Goal: Task Accomplishment & Management: Manage account settings

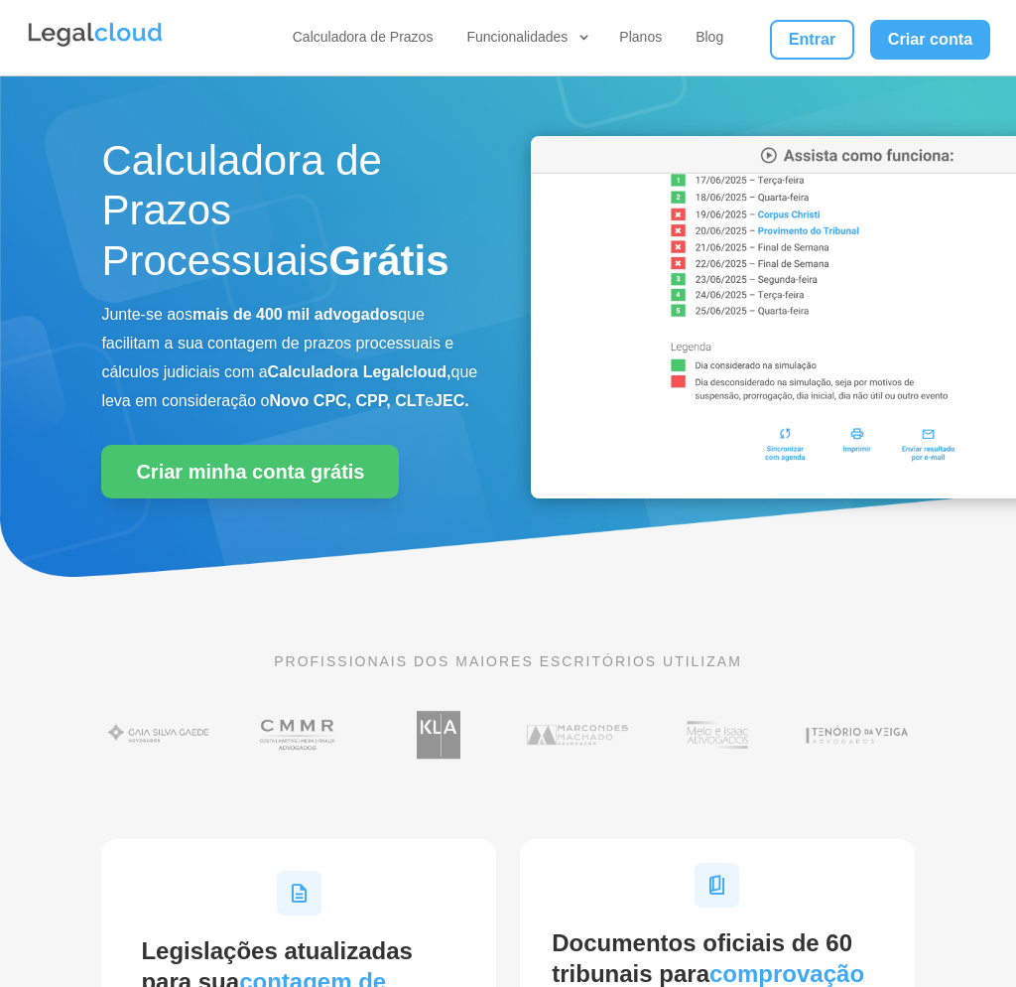
click at [798, 39] on link "Entrar" at bounding box center [811, 40] width 83 height 40
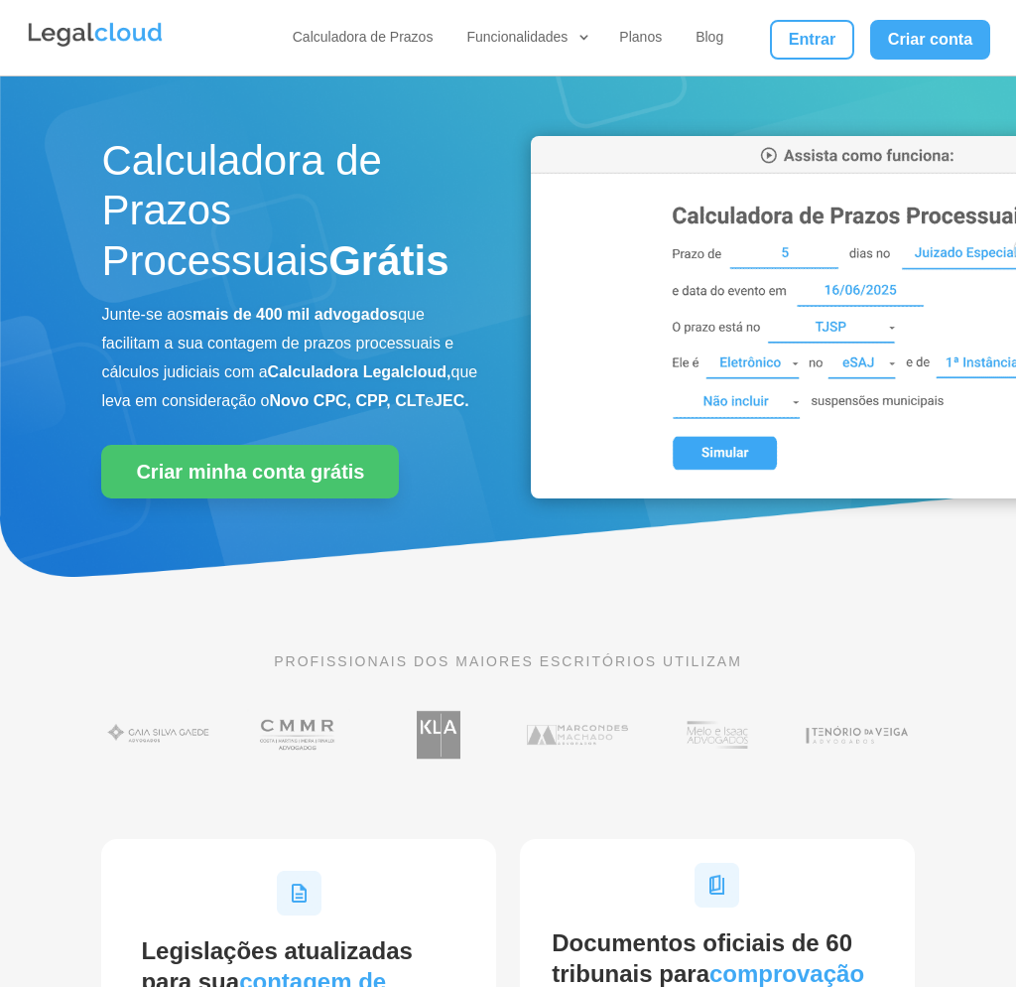
click at [797, 31] on link "Entrar" at bounding box center [811, 40] width 83 height 40
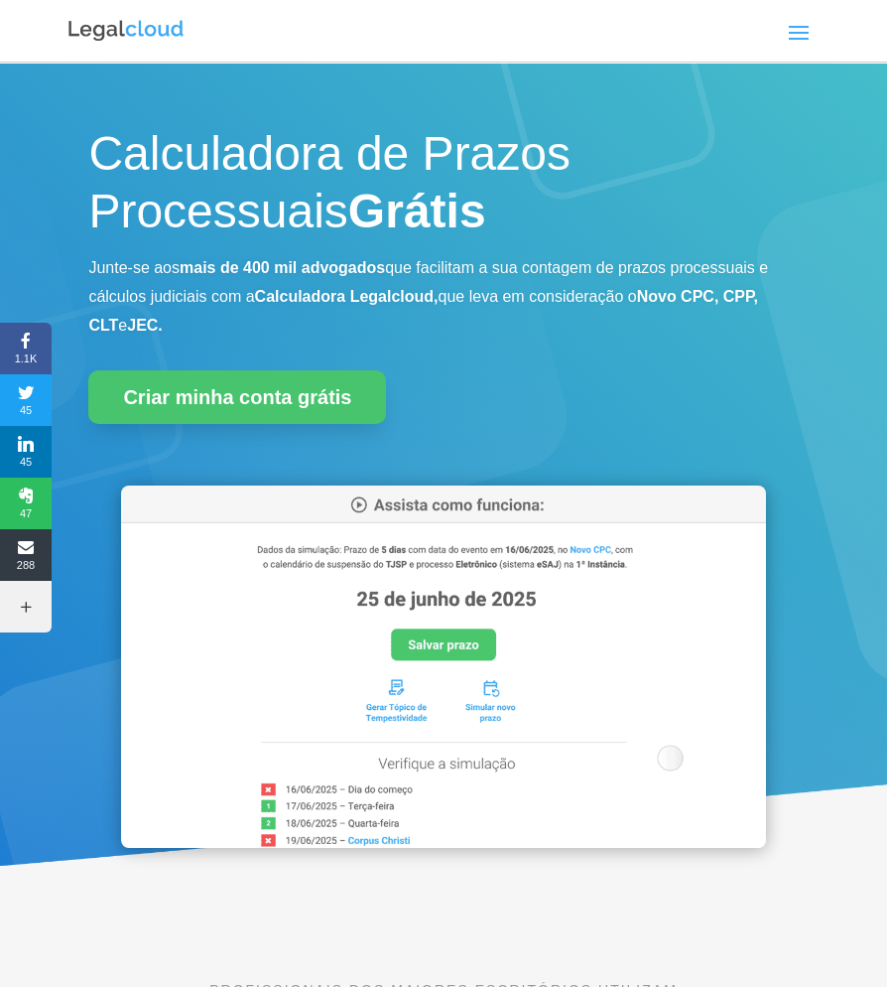
click at [795, 47] on span at bounding box center [799, 32] width 32 height 32
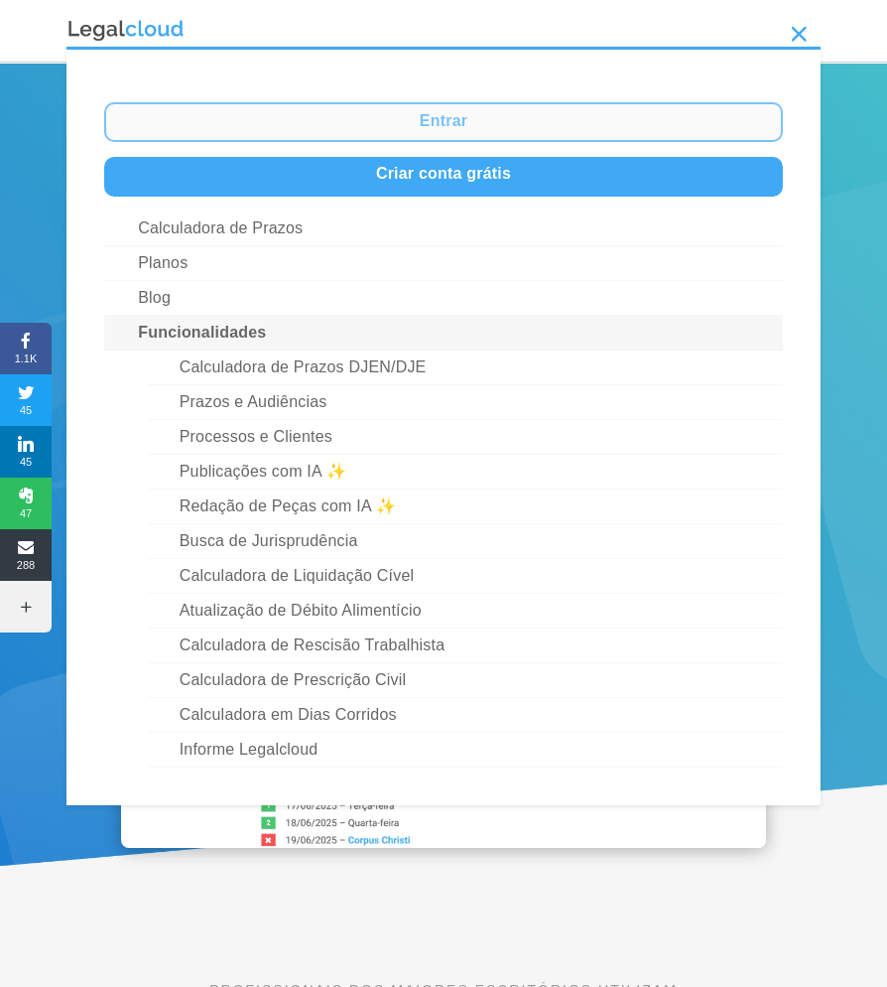
click at [484, 121] on link "Entrar" at bounding box center [443, 122] width 679 height 40
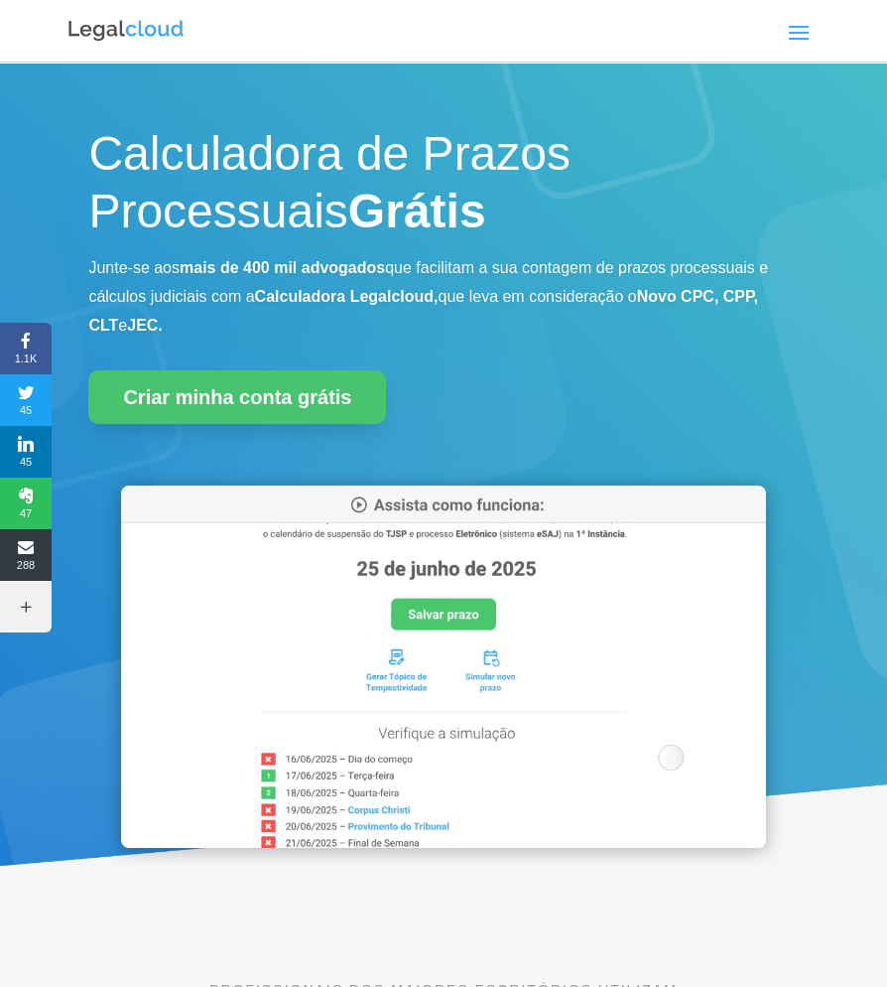
click at [799, 33] on span at bounding box center [799, 32] width 32 height 32
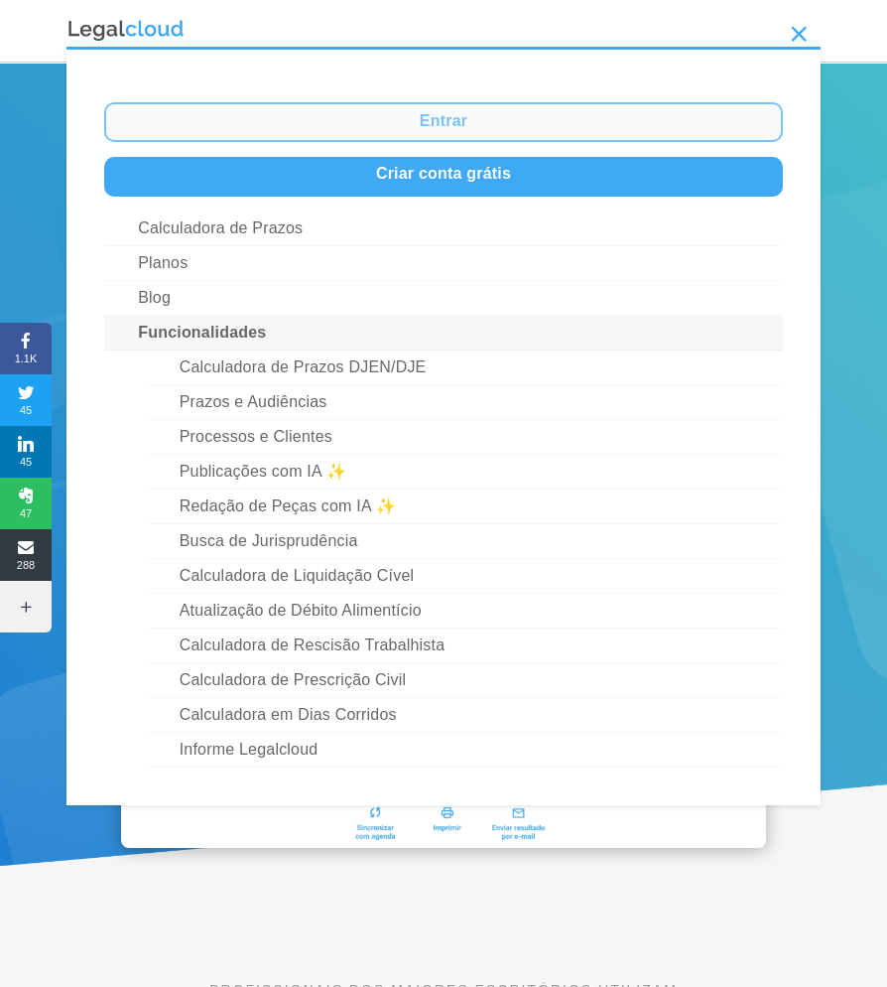
click at [459, 135] on link "Entrar" at bounding box center [443, 122] width 679 height 40
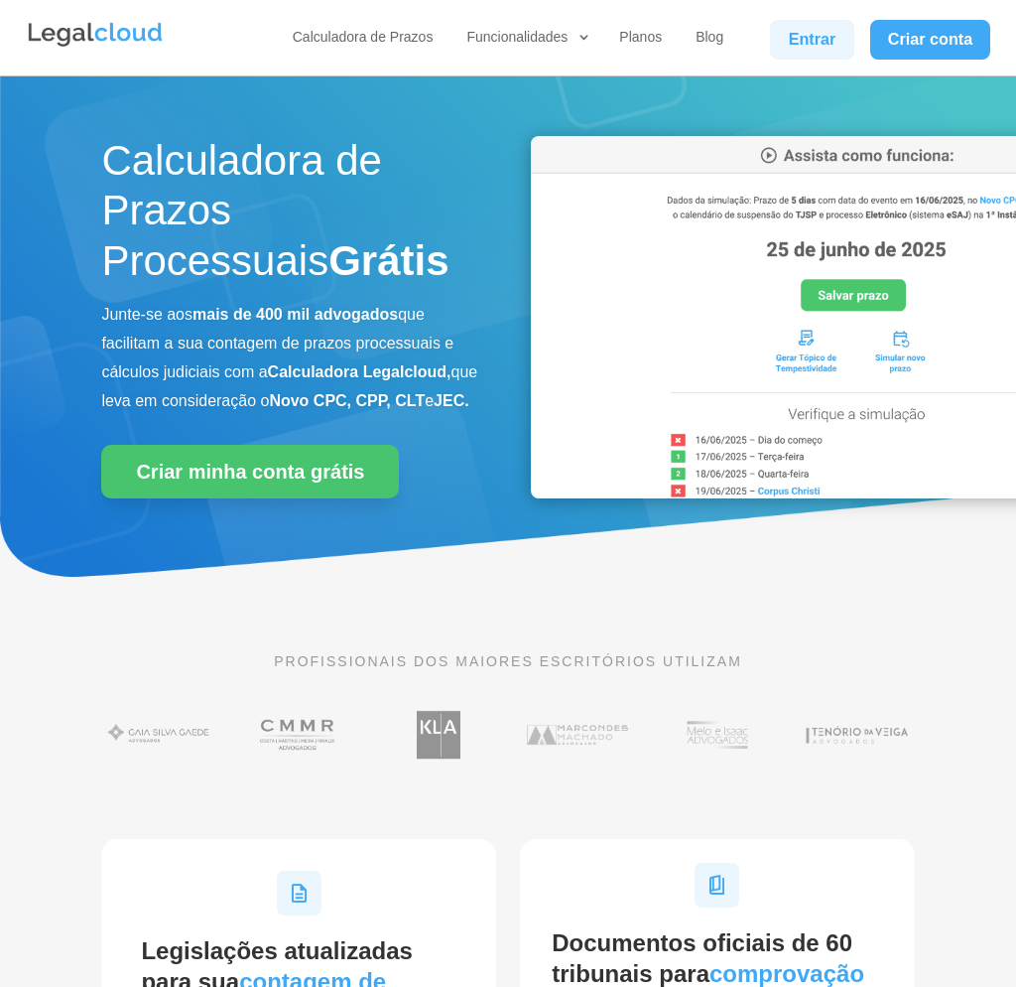
click at [806, 50] on link "Entrar" at bounding box center [811, 40] width 83 height 40
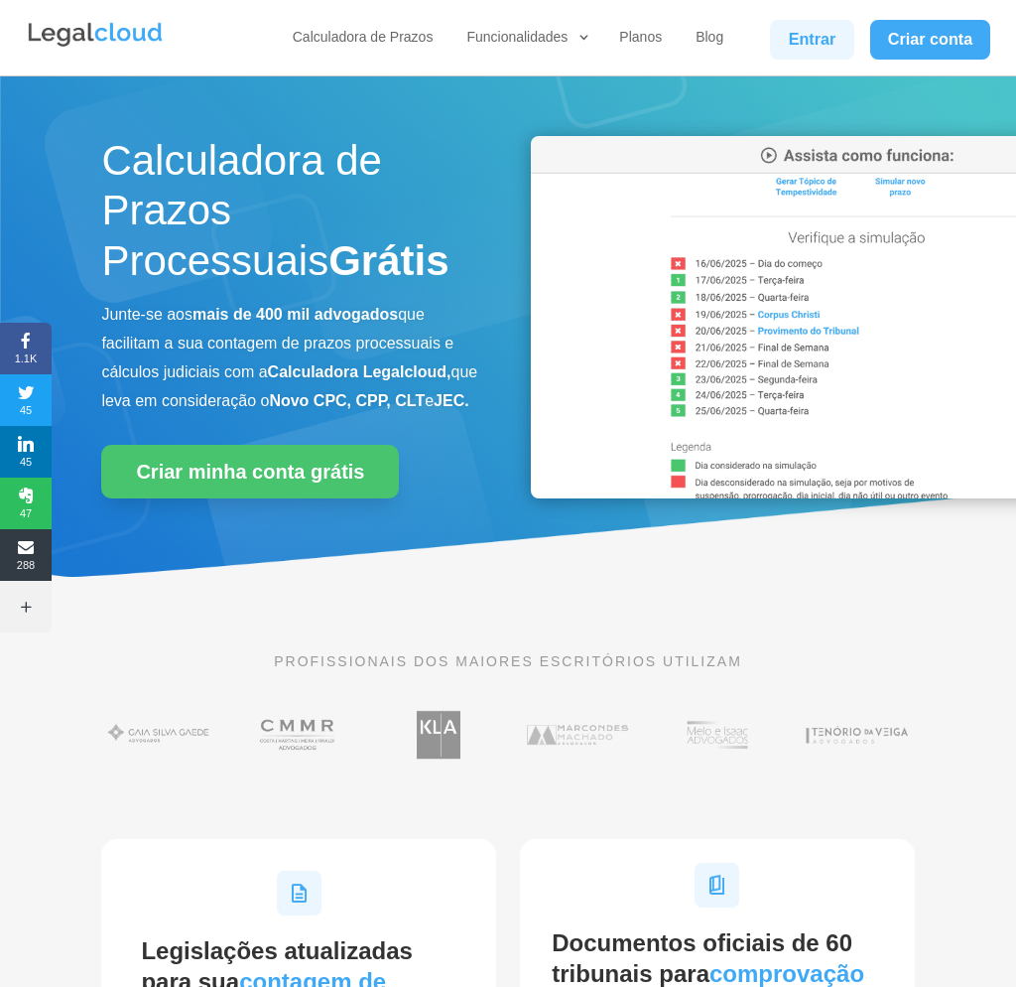
click at [808, 43] on link "Entrar" at bounding box center [811, 40] width 83 height 40
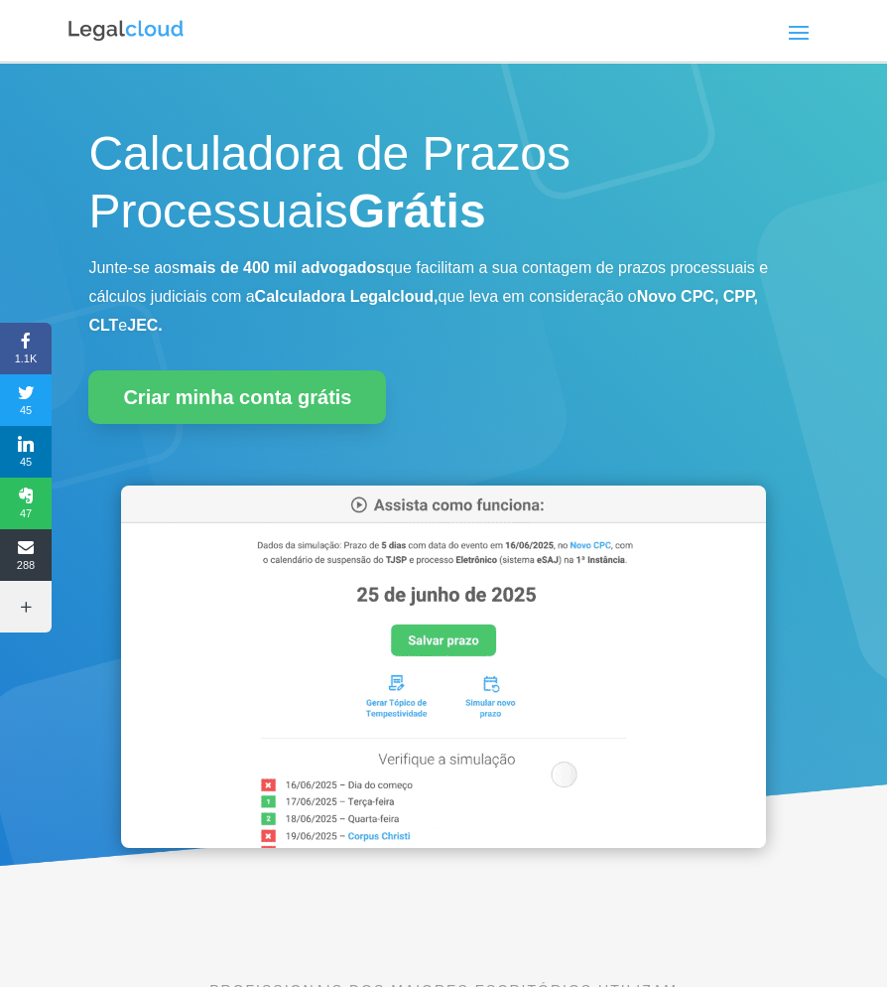
click at [793, 43] on span at bounding box center [799, 32] width 32 height 32
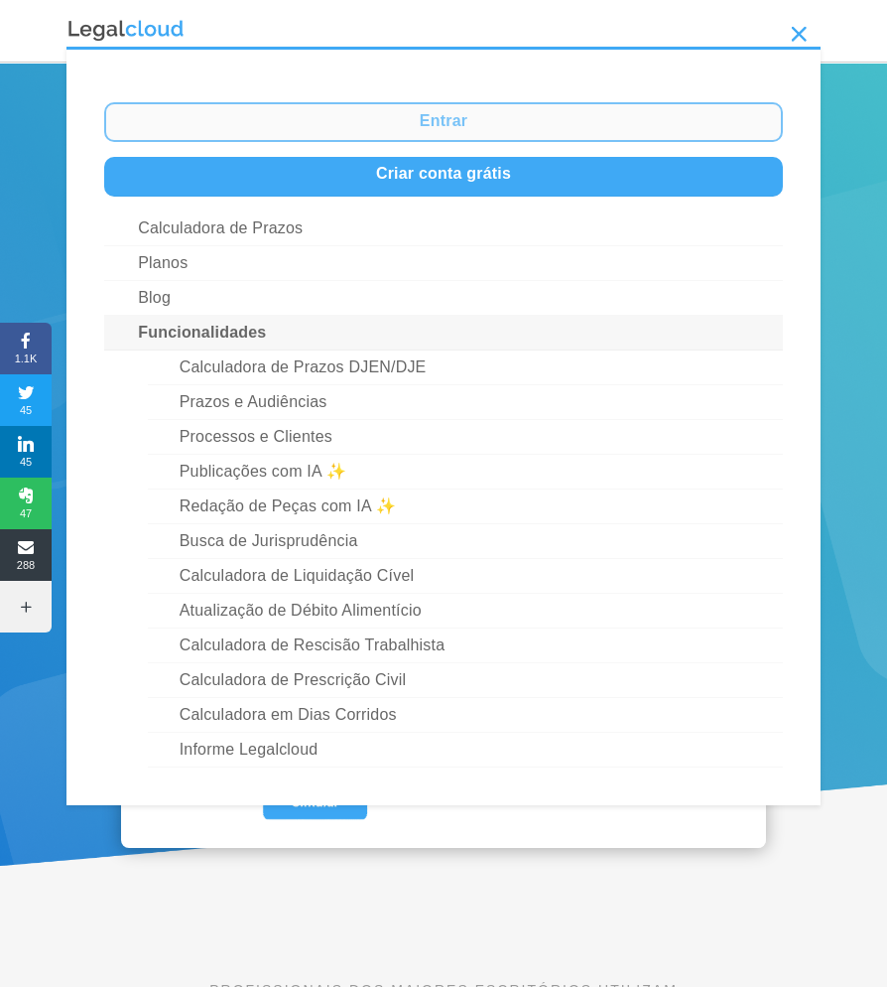
click at [497, 119] on link "Entrar" at bounding box center [443, 122] width 679 height 40
